Goal: Information Seeking & Learning: Learn about a topic

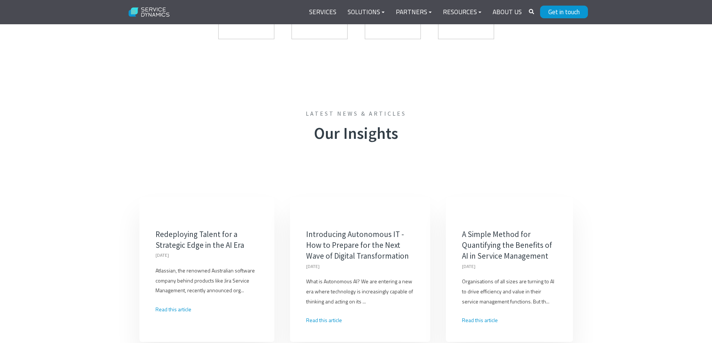
scroll to position [2038, 0]
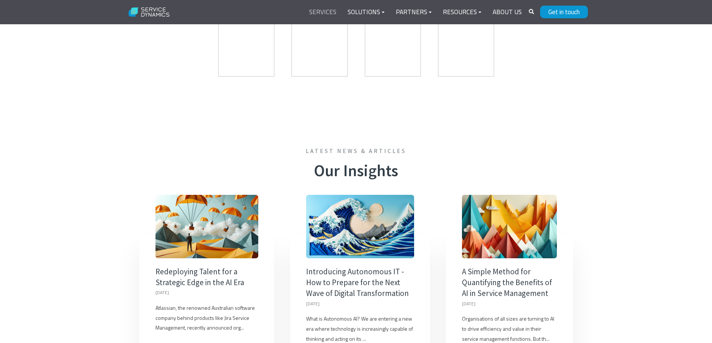
click at [335, 8] on link "Services" at bounding box center [322, 12] width 38 height 18
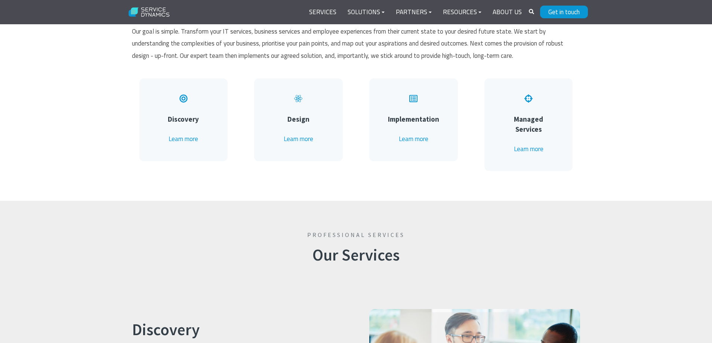
scroll to position [448, 0]
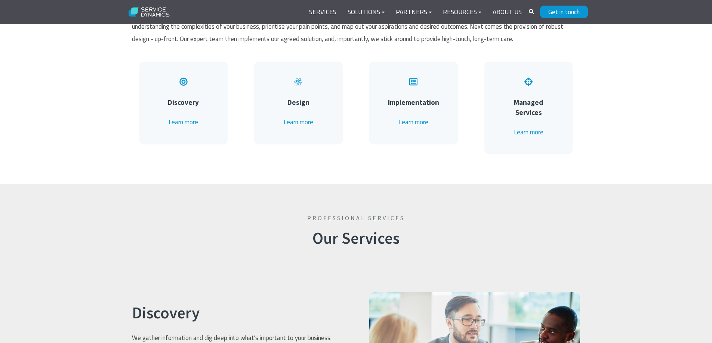
click at [529, 87] on span at bounding box center [528, 84] width 9 height 10
click at [524, 127] on link "Learn more" at bounding box center [529, 132] width 30 height 10
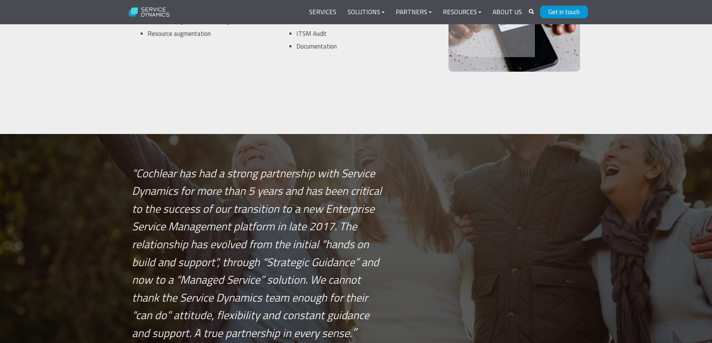
scroll to position [2284, 0]
